Goal: Answer question/provide support: Share knowledge or assist other users

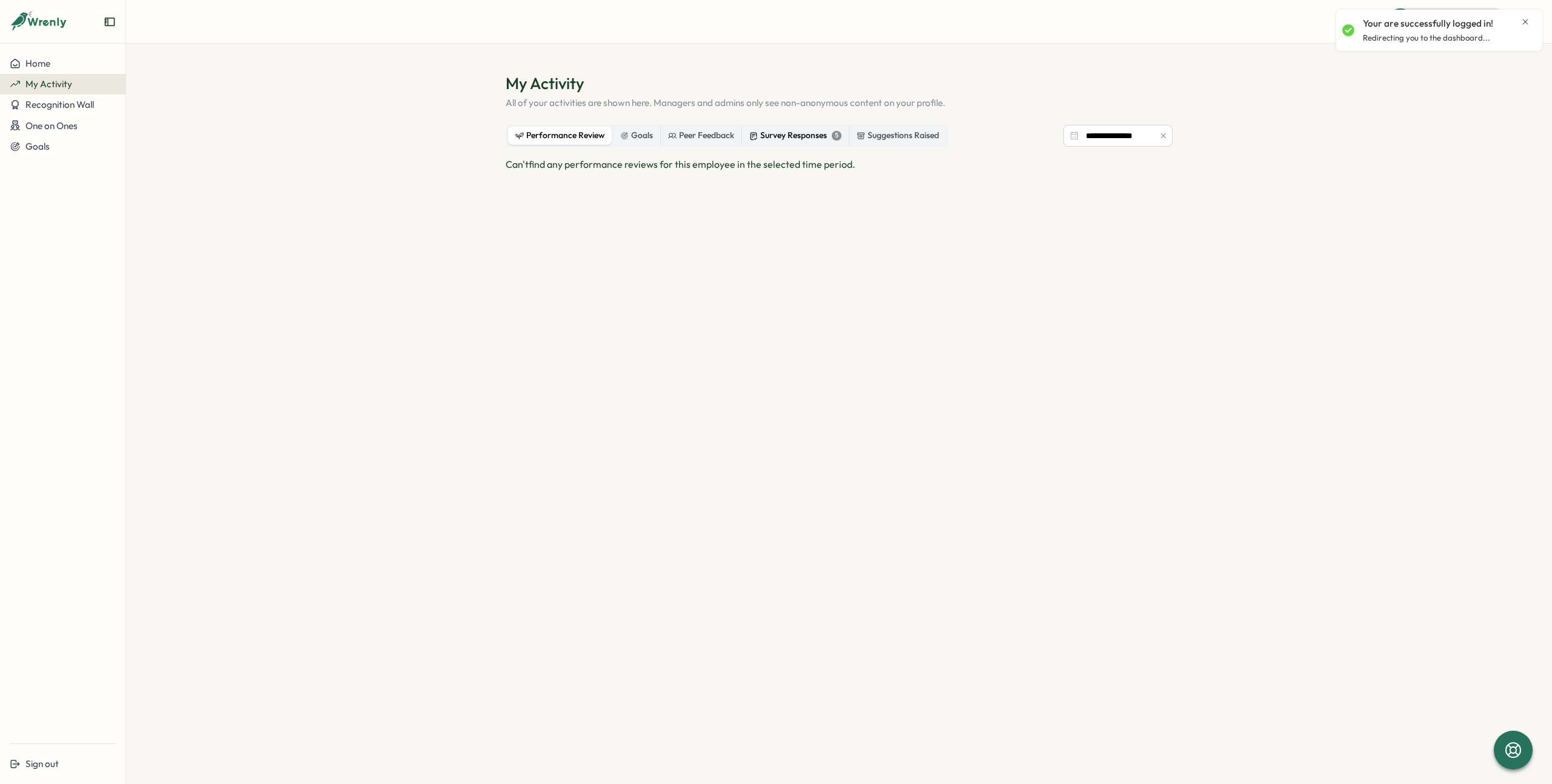
click at [797, 140] on div "Survey Responses 5" at bounding box center [795, 136] width 92 height 13
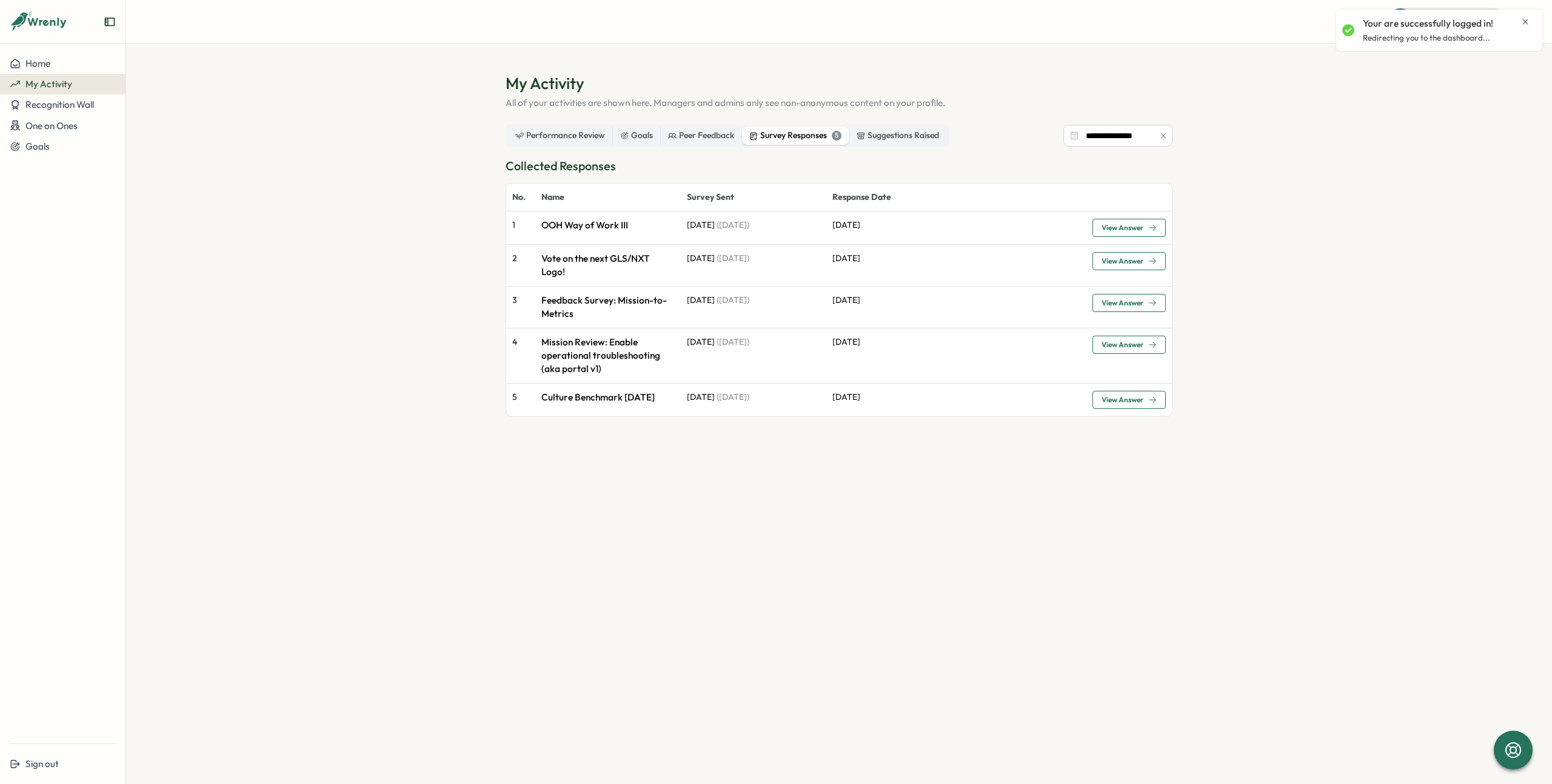
click at [1131, 342] on span "View Answer" at bounding box center [1122, 345] width 42 height 7
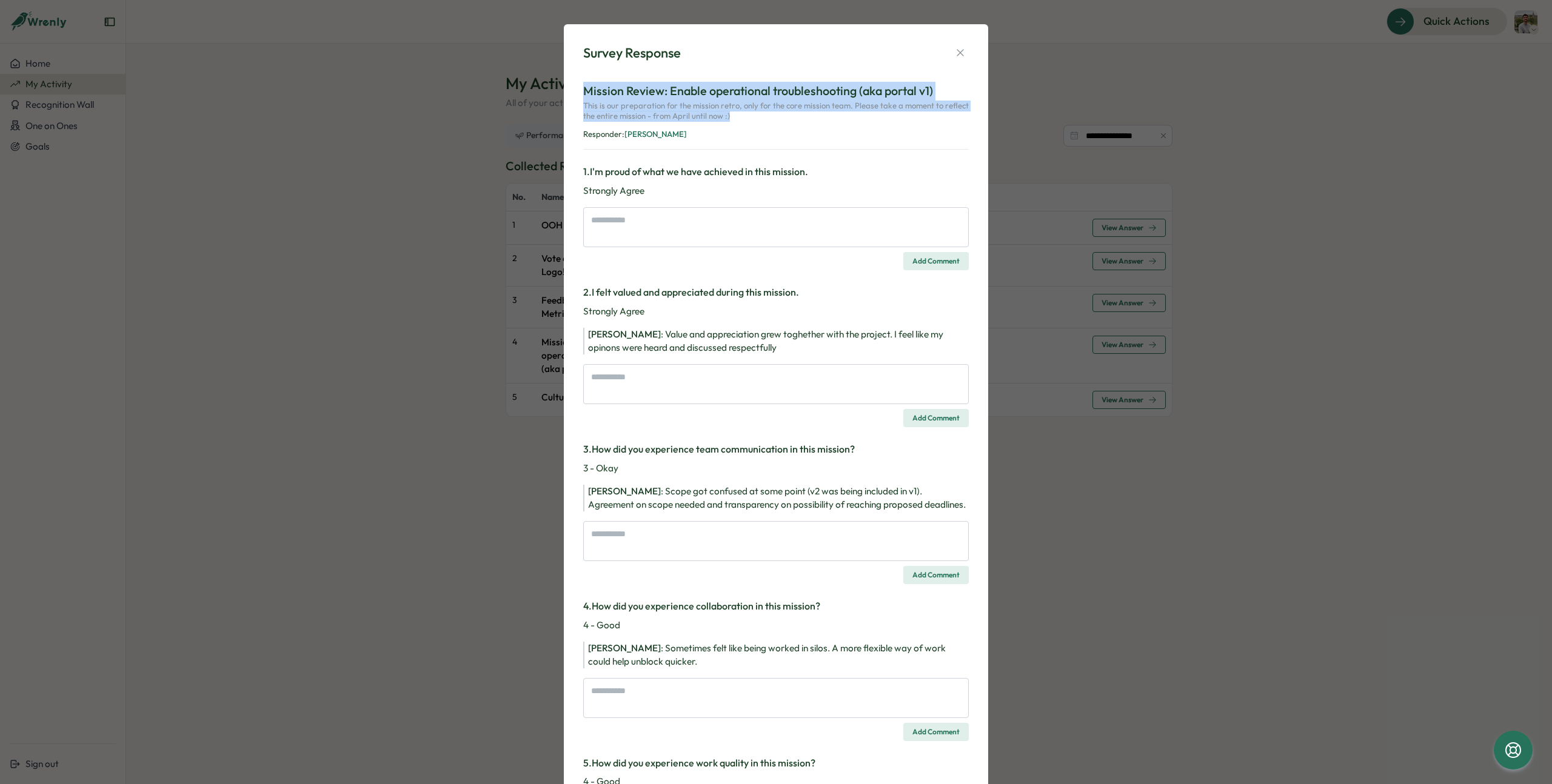
drag, startPoint x: 581, startPoint y: 89, endPoint x: 801, endPoint y: 123, distance: 222.6
click at [801, 123] on div "Survey Response Mission Review: Enable operational troubleshooting (aka portal …" at bounding box center [776, 778] width 395 height 1480
click at [426, 335] on div "Survey Response Mission Review: Enable operational troubleshooting (aka portal …" at bounding box center [776, 392] width 1552 height 784
click at [956, 47] on icon "button" at bounding box center [959, 52] width 12 height 12
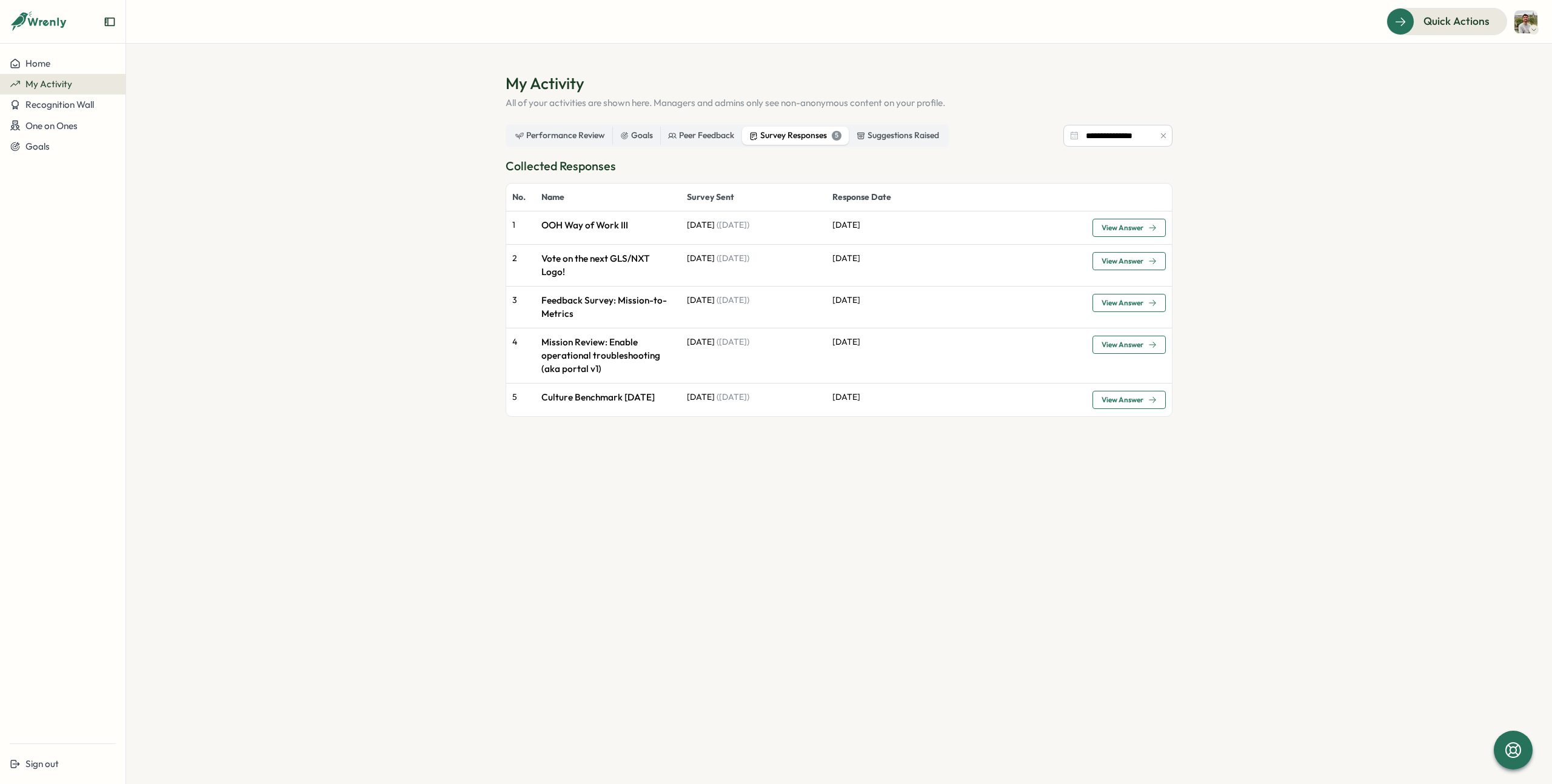
click at [600, 355] on p "Mission Review: Enable operational troubleshooting (aka portal v1)" at bounding box center [608, 356] width 133 height 40
click at [1129, 347] on span "View Answer" at bounding box center [1122, 345] width 42 height 7
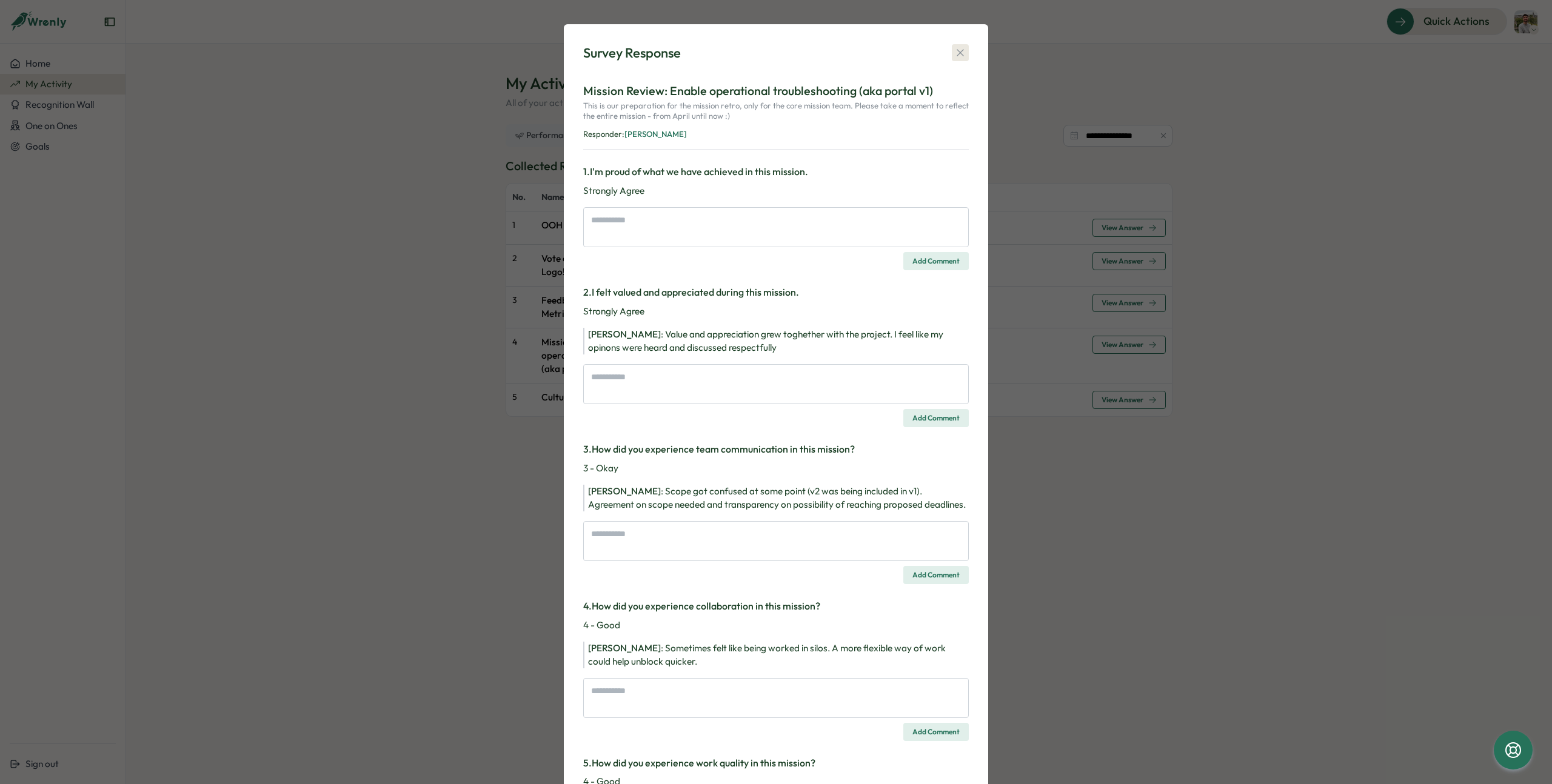
click at [954, 54] on icon "button" at bounding box center [959, 52] width 12 height 12
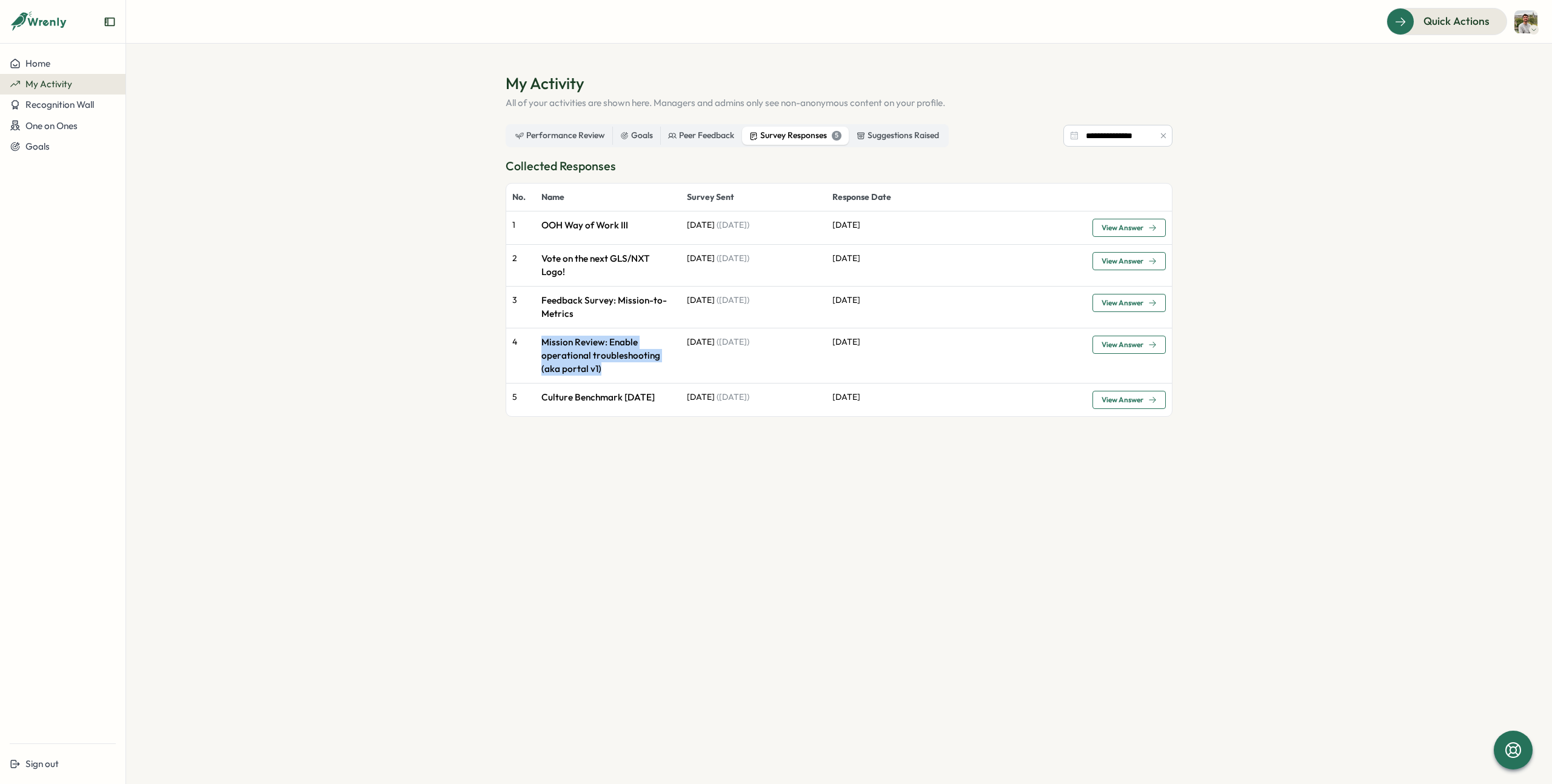
drag, startPoint x: 540, startPoint y: 341, endPoint x: 627, endPoint y: 376, distance: 93.8
click at [627, 376] on td "Mission Review: Enable operational troubleshooting (aka portal v1)" at bounding box center [608, 356] width 145 height 55
copy p "Mission Review: Enable operational troubleshooting (aka portal v1)"
click at [1132, 342] on span "View Answer" at bounding box center [1122, 345] width 42 height 7
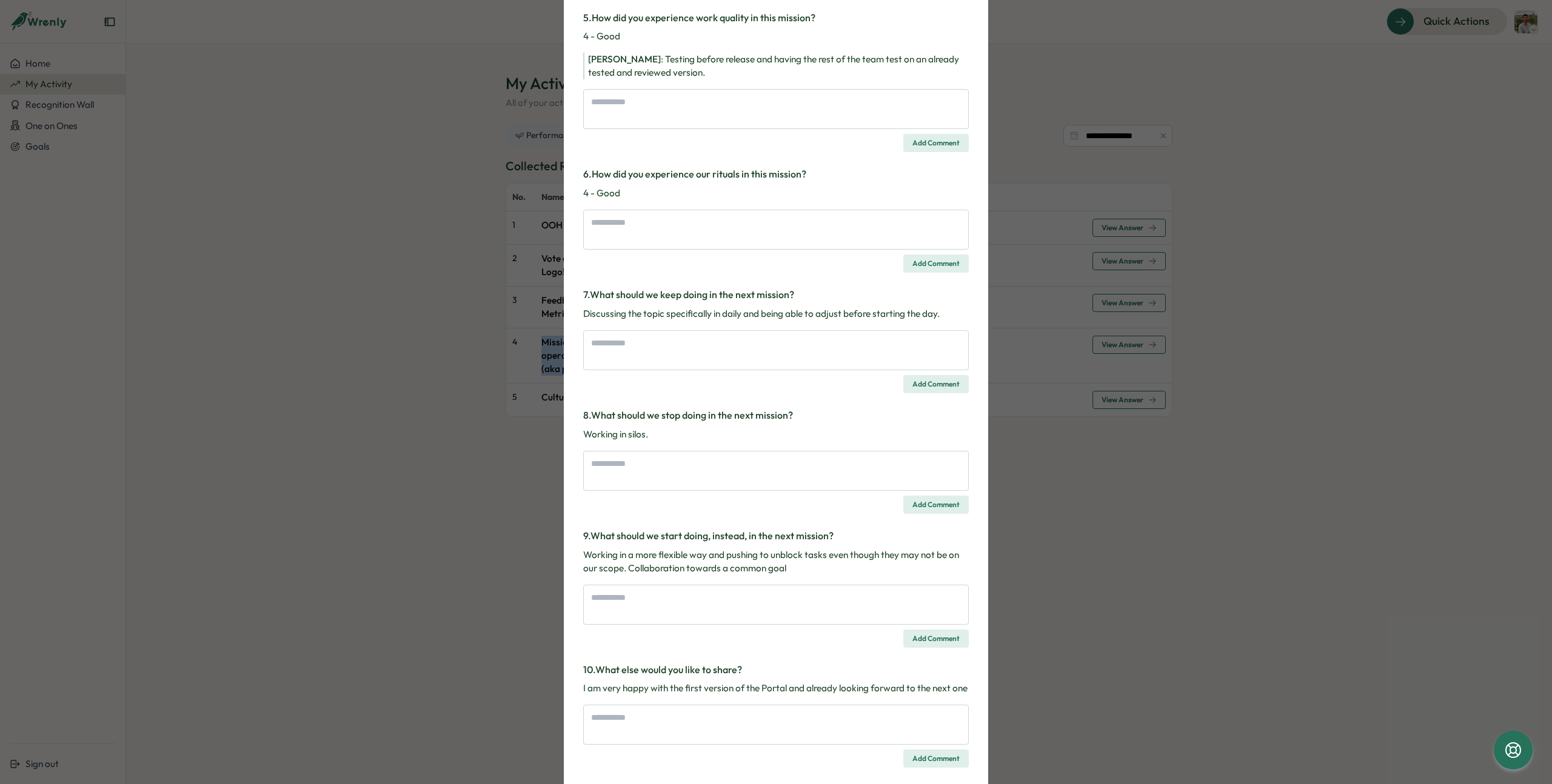
scroll to position [786, 0]
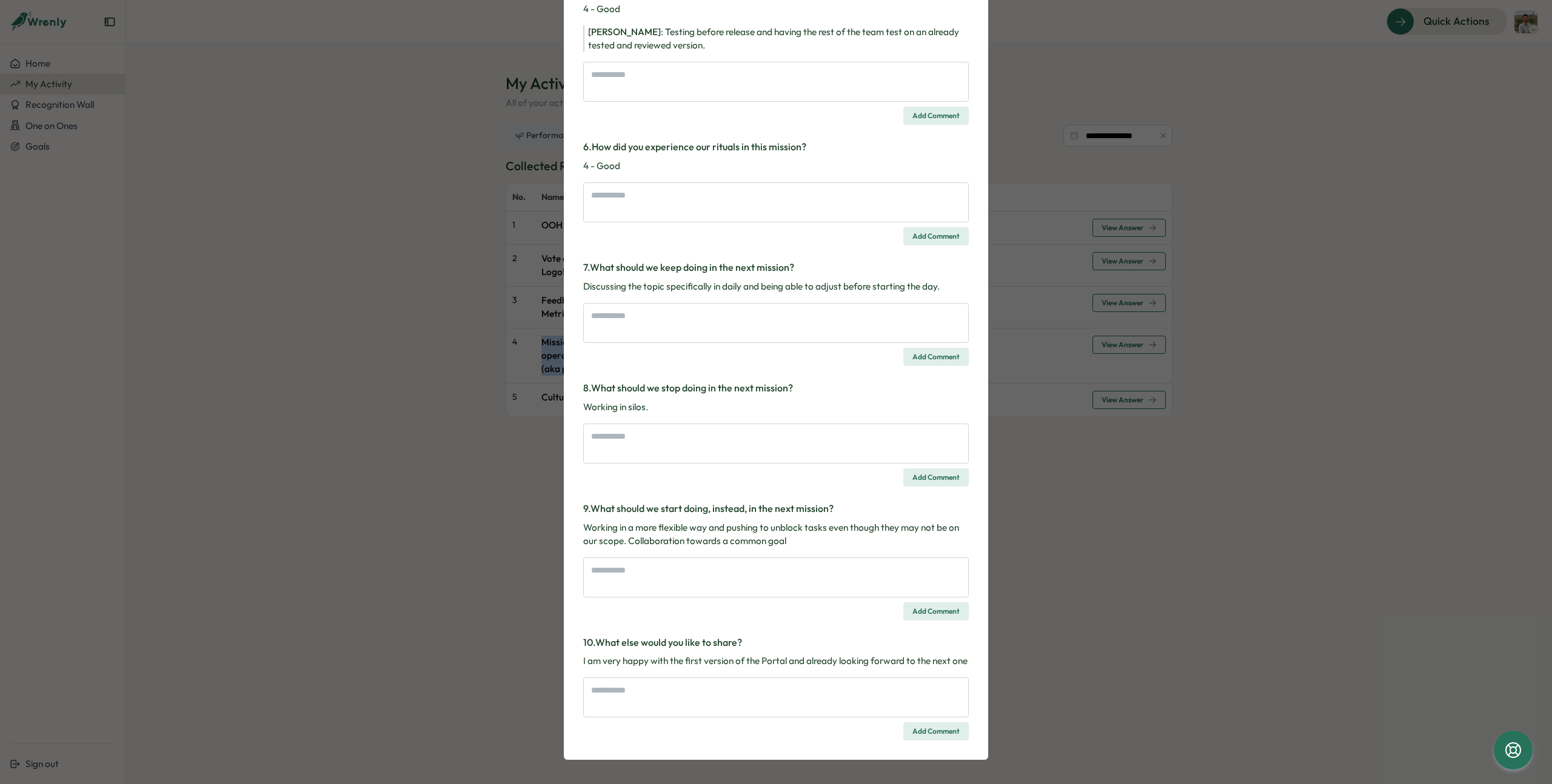
type textarea "*"
